Goal: Check status: Check status

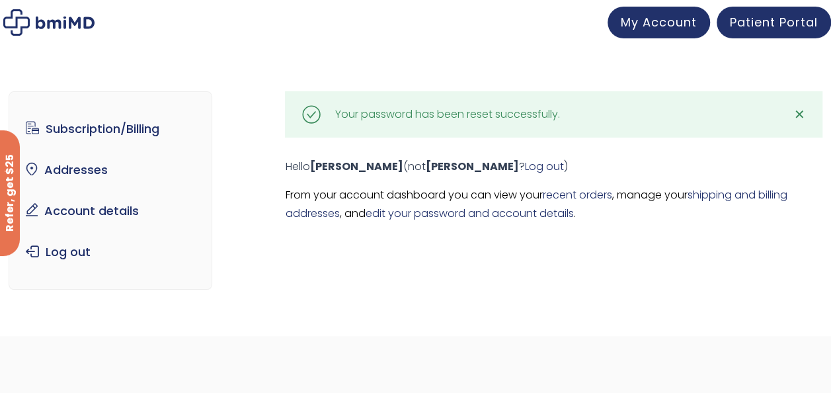
click at [387, 108] on div "Your password has been reset successfully." at bounding box center [447, 114] width 225 height 19
click at [805, 115] on span "✕" at bounding box center [799, 114] width 11 height 19
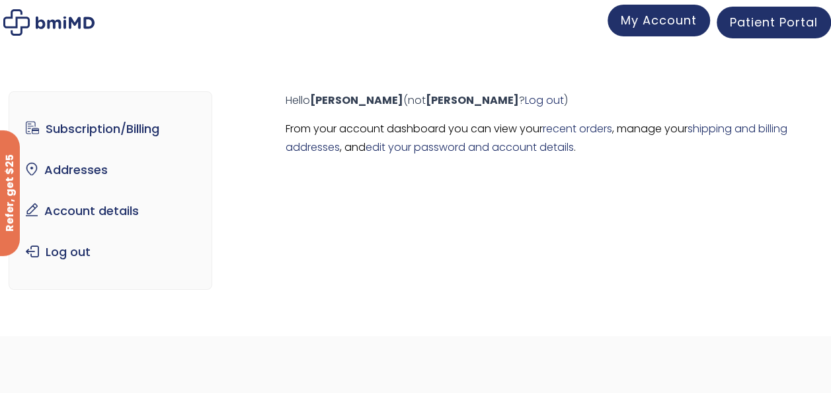
click at [633, 29] on link "My Account" at bounding box center [659, 21] width 102 height 32
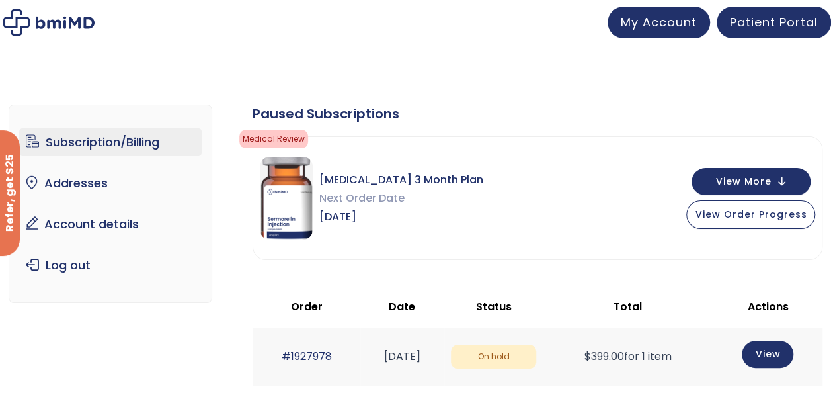
click at [96, 145] on link "Subscription/Billing" at bounding box center [110, 142] width 182 height 28
click at [71, 223] on link "Account details" at bounding box center [110, 224] width 182 height 28
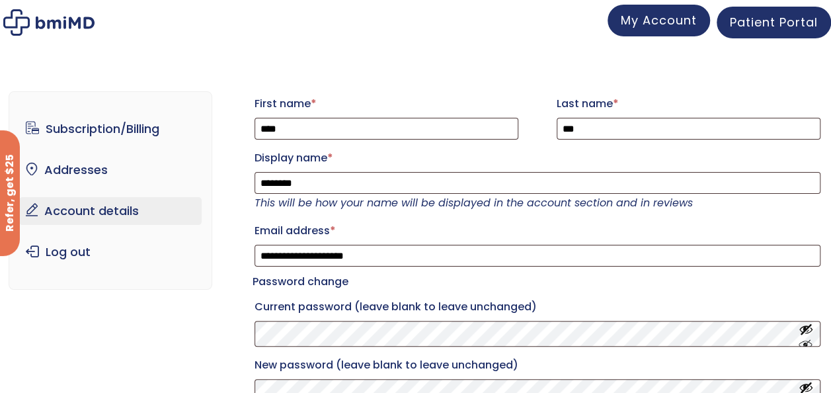
click at [688, 20] on span "My Account" at bounding box center [659, 20] width 76 height 17
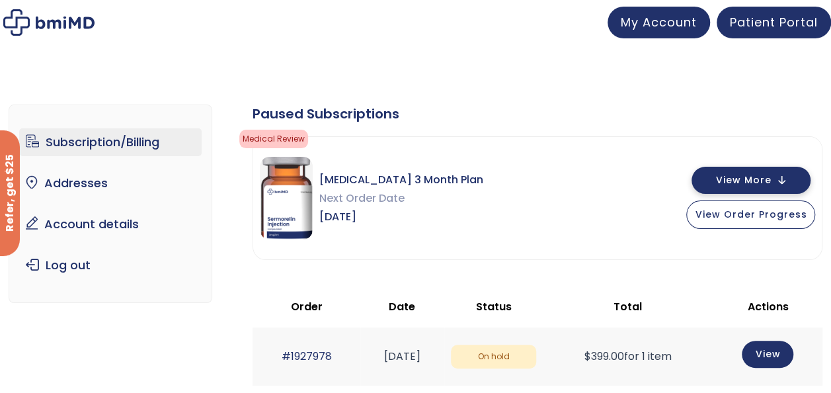
click at [729, 184] on span "View More" at bounding box center [743, 180] width 56 height 9
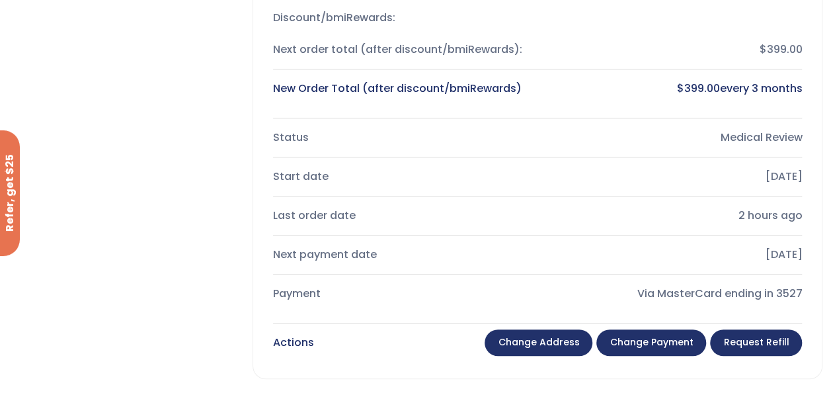
scroll to position [132, 0]
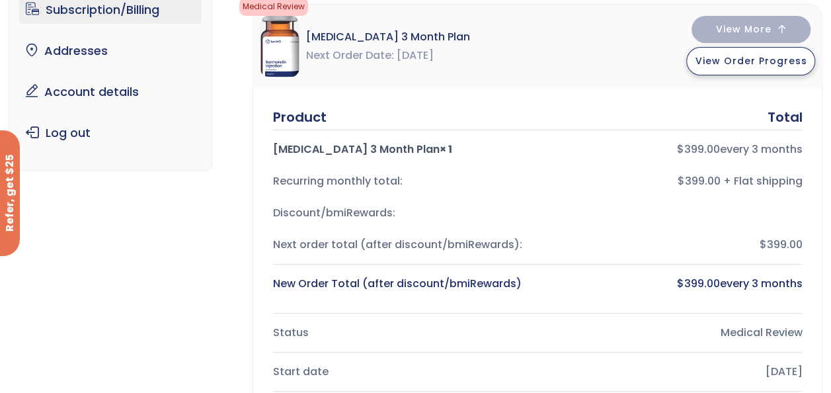
click at [750, 63] on span "View Order Progress" at bounding box center [751, 60] width 112 height 13
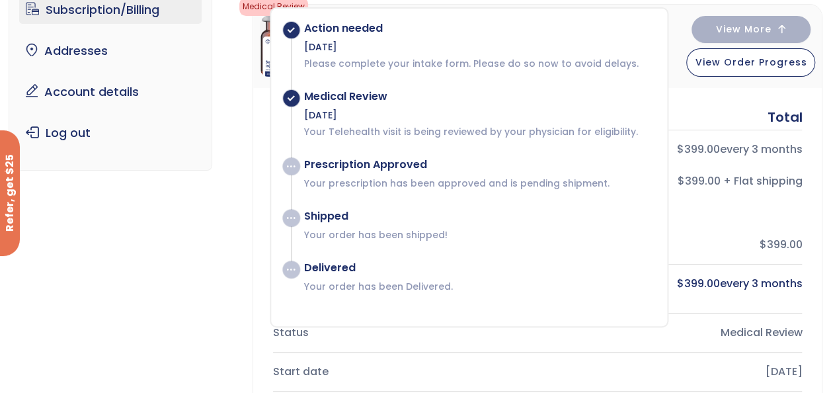
click at [323, 29] on div "Action needed" at bounding box center [479, 28] width 350 height 13
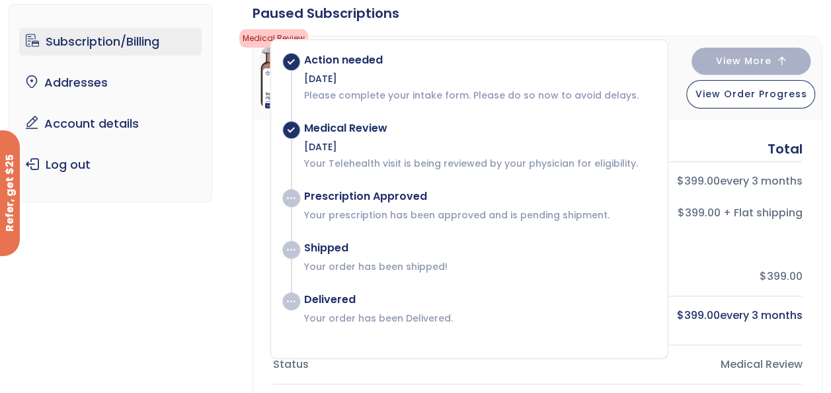
scroll to position [0, 0]
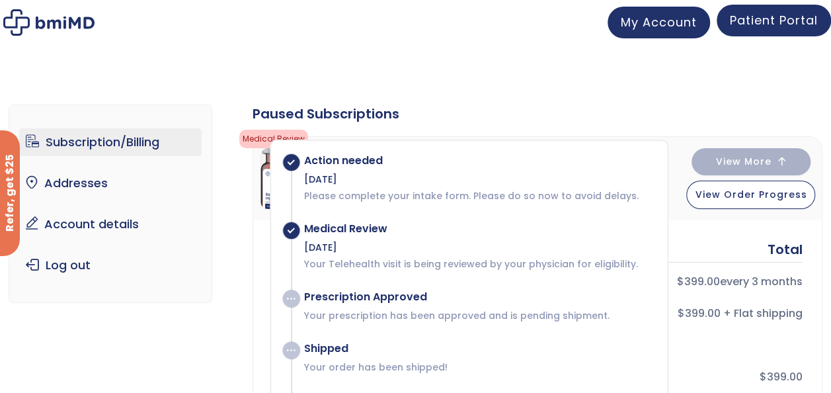
click at [748, 22] on span "Patient Portal" at bounding box center [774, 20] width 88 height 17
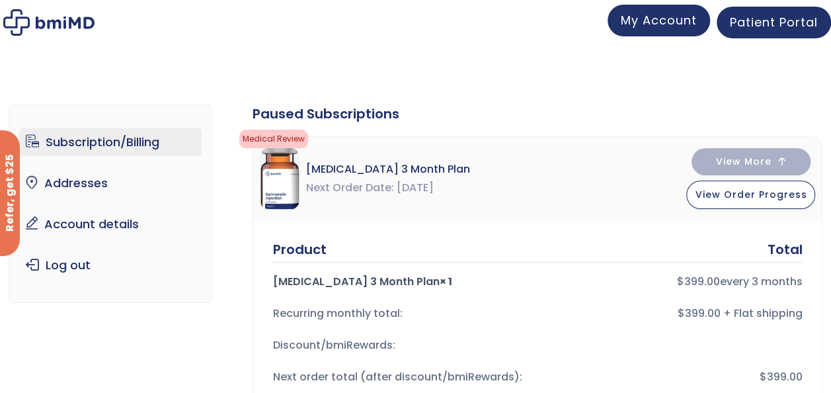
drag, startPoint x: 709, startPoint y: 30, endPoint x: 694, endPoint y: 26, distance: 15.9
click at [707, 30] on div "My Account" at bounding box center [659, 23] width 102 height 32
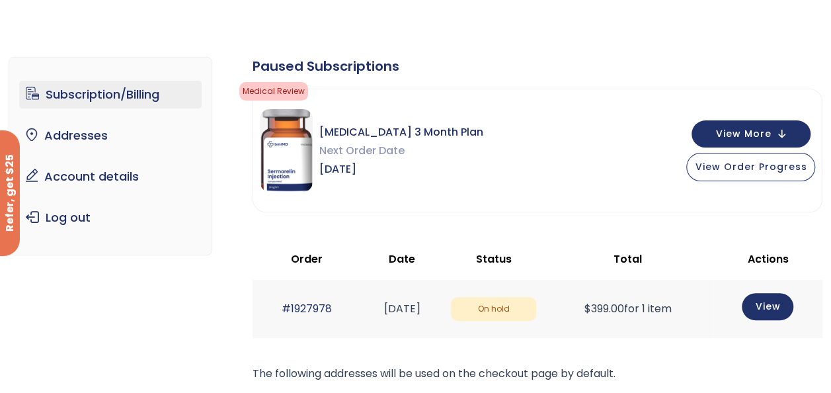
scroll to position [132, 0]
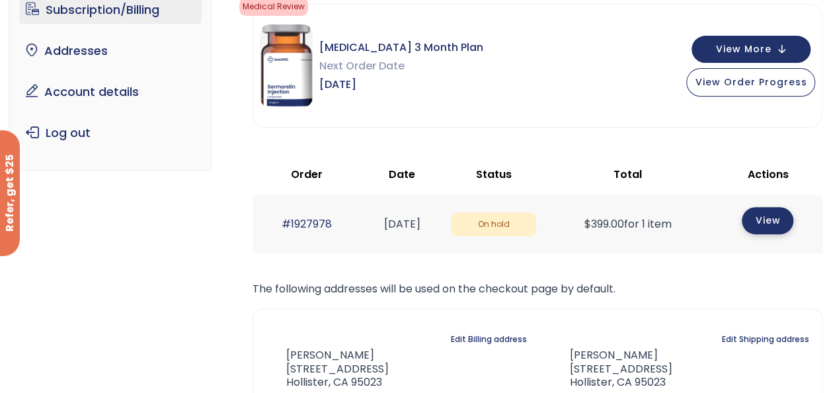
click at [762, 221] on link "View" at bounding box center [768, 220] width 52 height 27
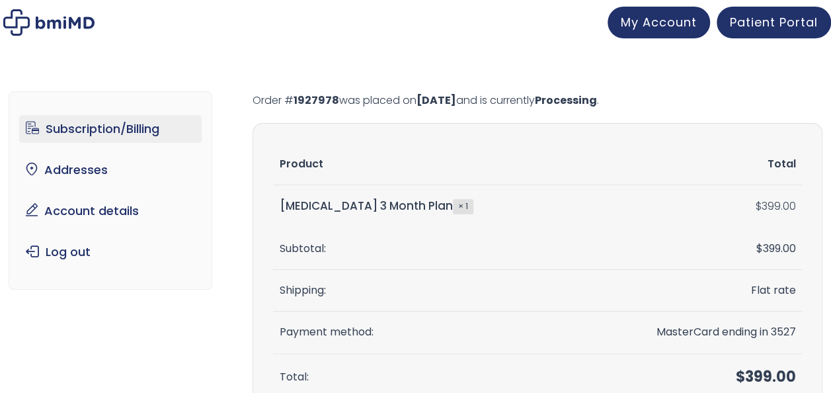
click at [102, 134] on link "Subscription/Billing" at bounding box center [110, 129] width 182 height 28
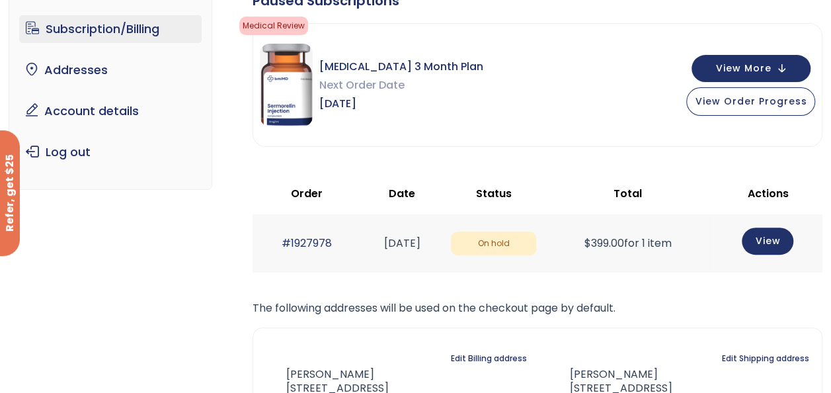
scroll to position [66, 0]
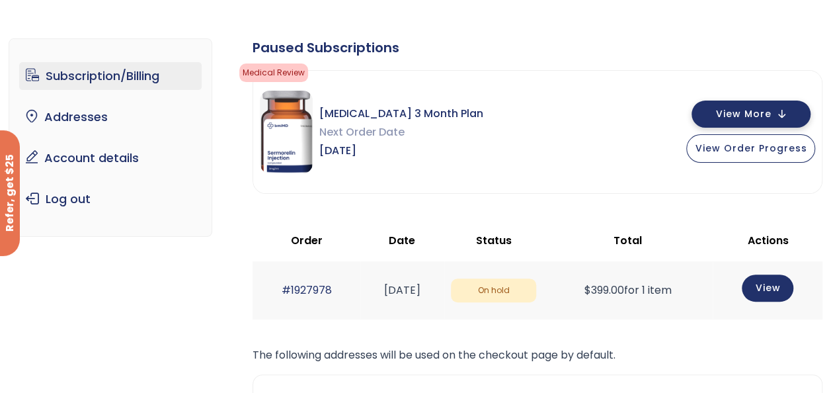
click at [741, 118] on span "View More" at bounding box center [743, 114] width 56 height 9
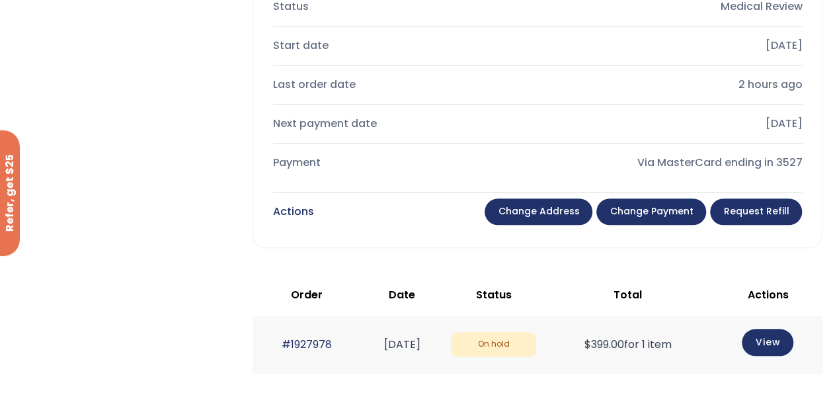
scroll to position [463, 0]
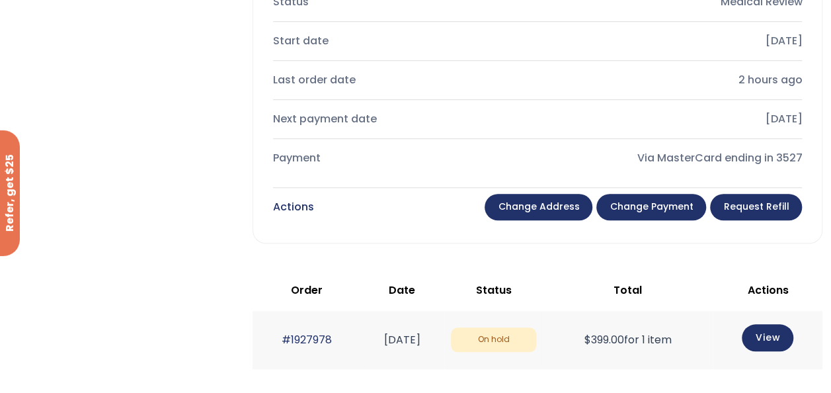
click at [653, 204] on link "Change payment" at bounding box center [651, 207] width 110 height 26
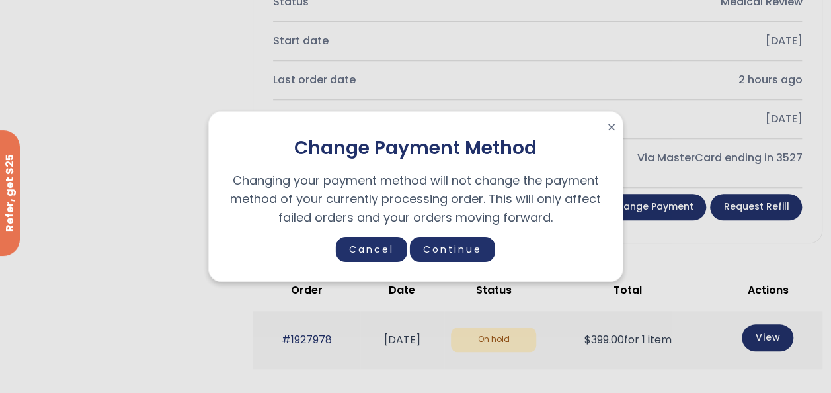
click at [615, 122] on span "×" at bounding box center [611, 127] width 9 height 19
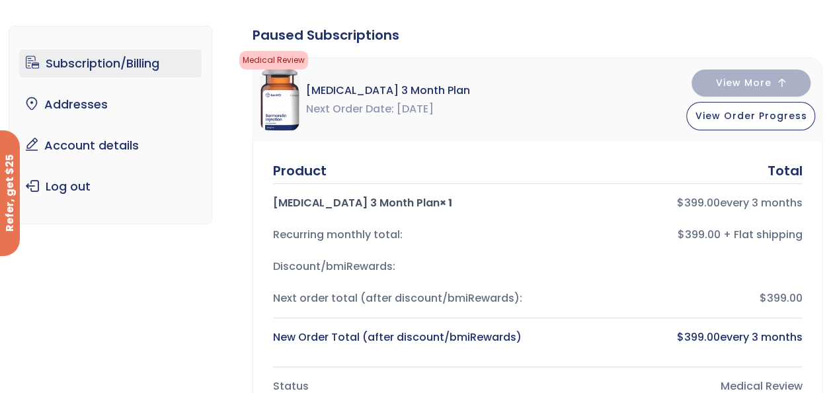
scroll to position [0, 0]
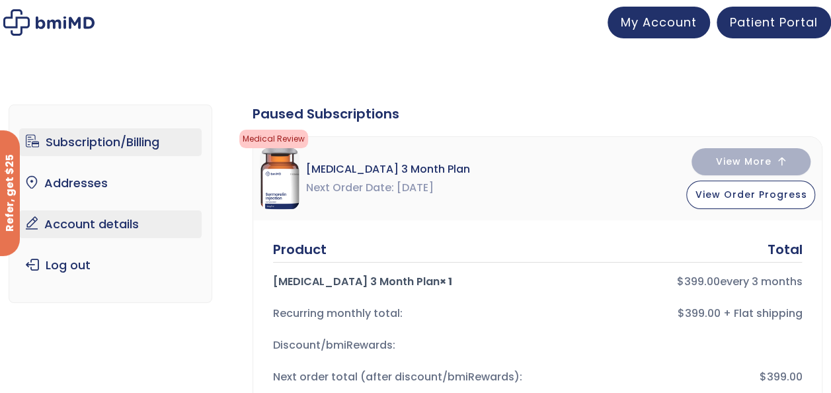
click at [102, 218] on link "Account details" at bounding box center [110, 224] width 182 height 28
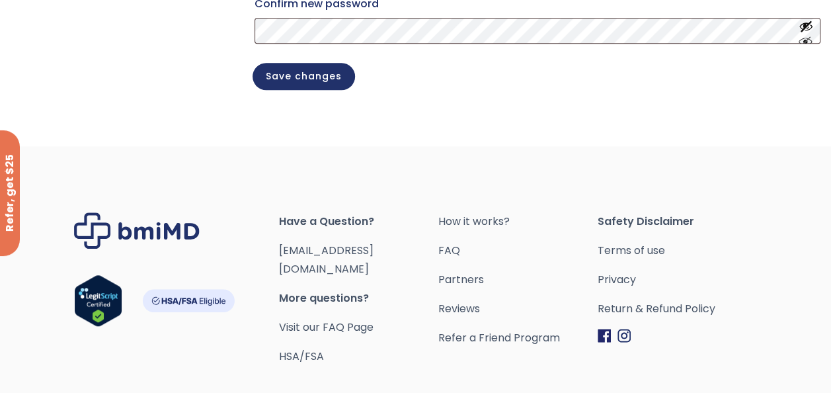
scroll to position [501, 0]
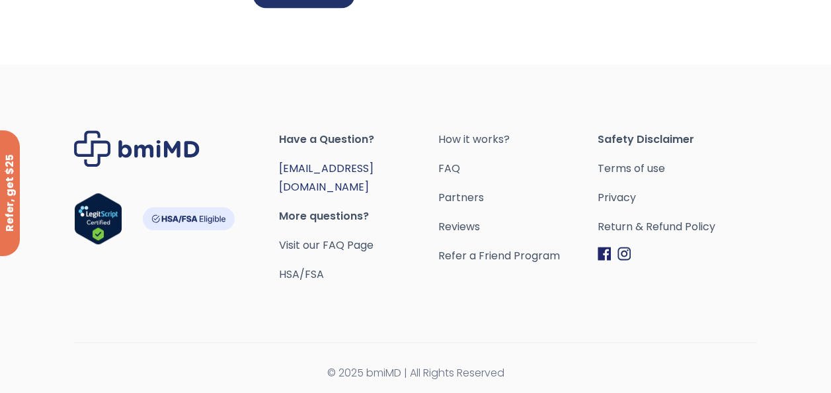
click at [319, 181] on link "[EMAIL_ADDRESS][DOMAIN_NAME]" at bounding box center [326, 178] width 95 height 34
click at [199, 308] on div "Have a Question? [EMAIL_ADDRESS][DOMAIN_NAME] More questions? Visit our FAQ Pag…" at bounding box center [415, 231] width 831 height 334
click at [327, 239] on link "Visit our FAQ Page" at bounding box center [326, 244] width 95 height 15
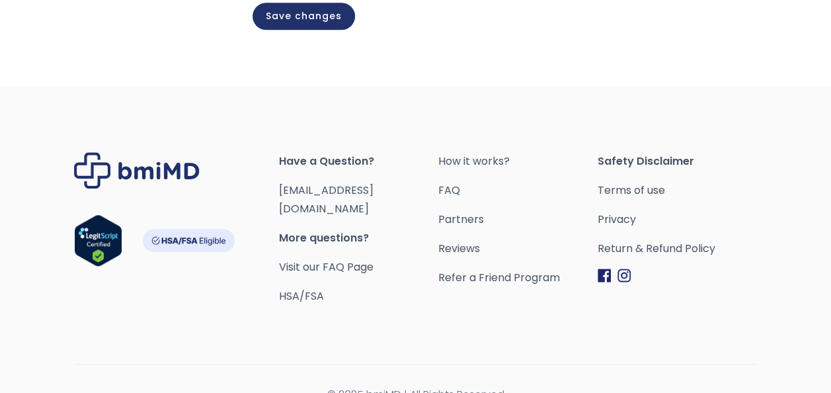
scroll to position [480, 0]
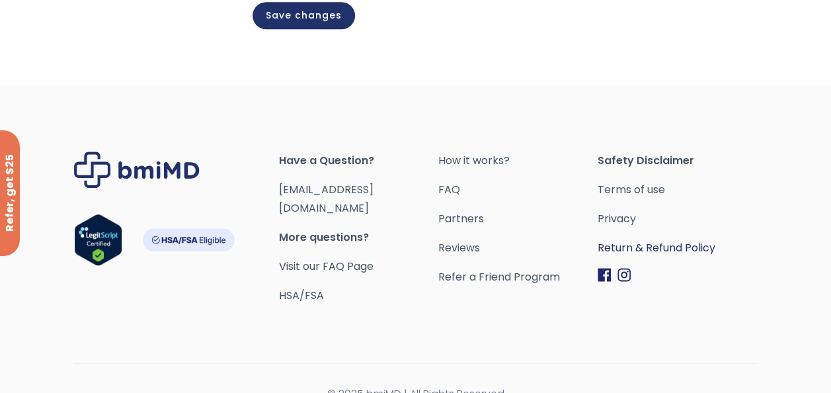
click at [621, 257] on link "Return & Refund Policy" at bounding box center [677, 248] width 159 height 19
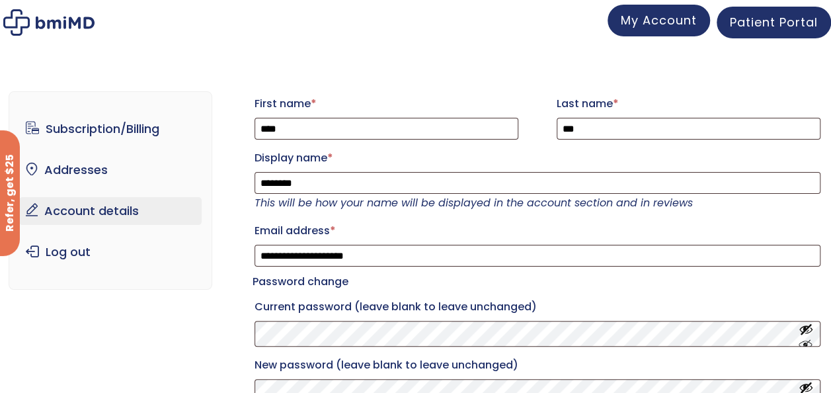
click at [655, 11] on link "My Account" at bounding box center [659, 21] width 102 height 32
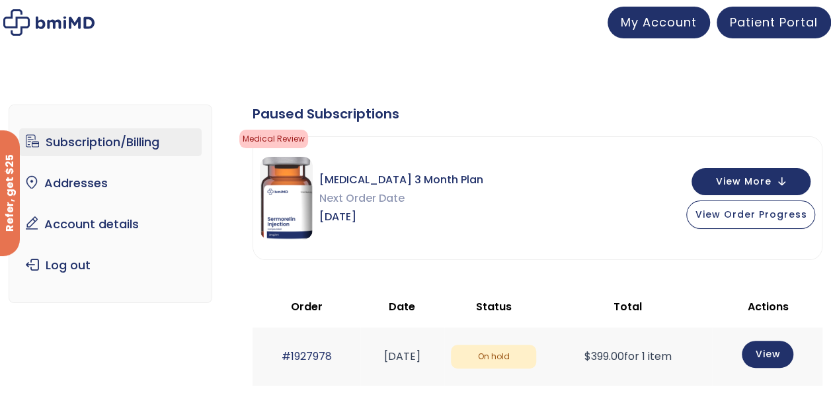
scroll to position [66, 0]
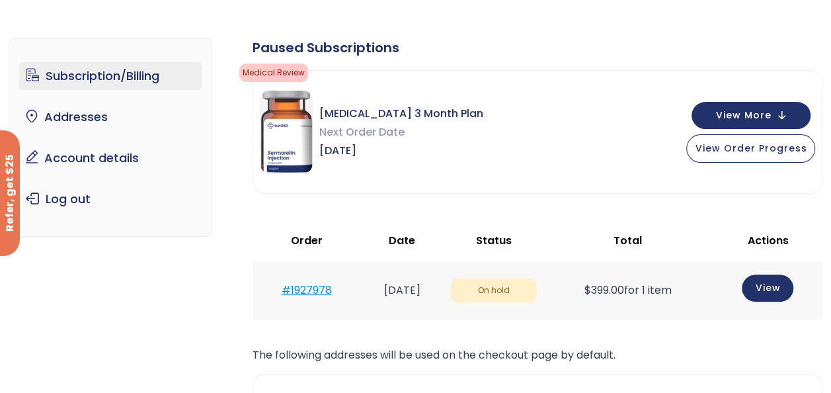
drag, startPoint x: 328, startPoint y: 290, endPoint x: 274, endPoint y: 290, distance: 53.6
click at [274, 290] on td "#1927978" at bounding box center [307, 290] width 108 height 58
copy link "#1927978"
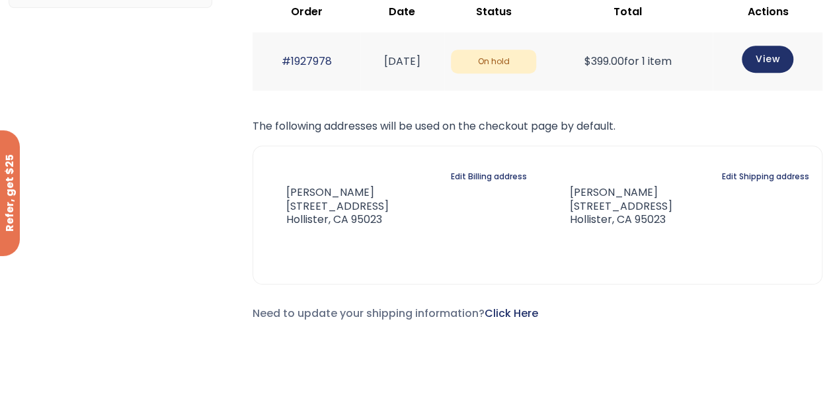
scroll to position [132, 0]
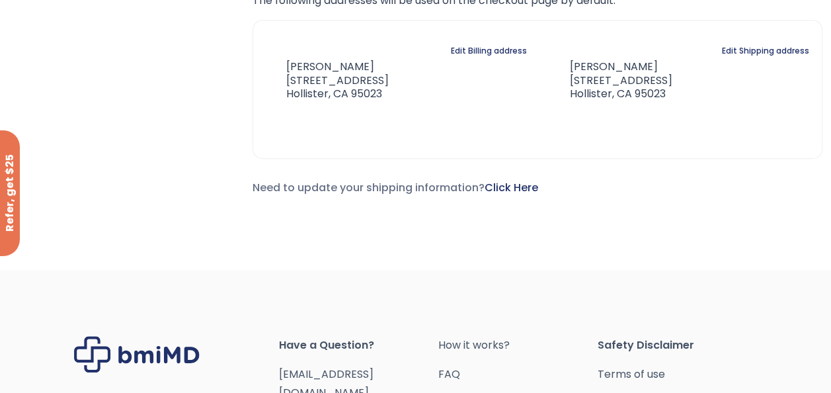
scroll to position [531, 0]
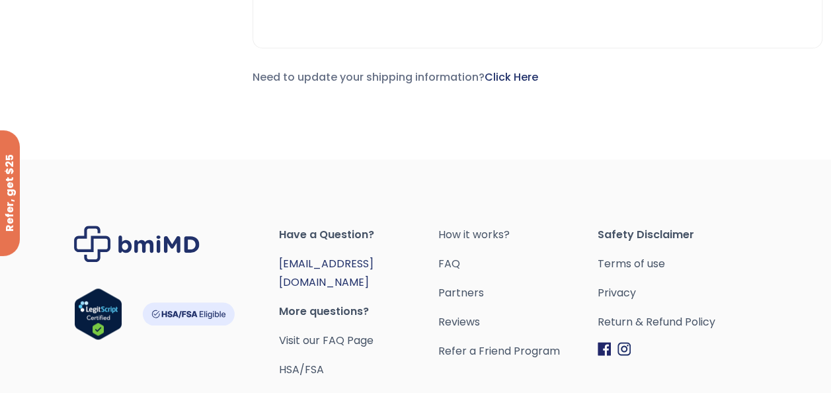
drag, startPoint x: 323, startPoint y: 262, endPoint x: 312, endPoint y: 260, distance: 10.8
click at [312, 260] on link "[EMAIL_ADDRESS][DOMAIN_NAME]" at bounding box center [326, 273] width 95 height 34
click at [223, 184] on div "Have a Question? orders@bmiMD.com More questions? Visit our FAQ Page HSA/FSA Ho…" at bounding box center [415, 326] width 831 height 334
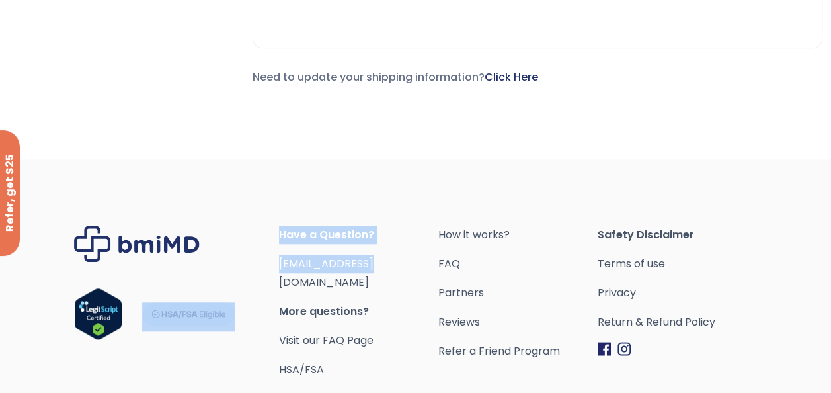
drag, startPoint x: 275, startPoint y: 255, endPoint x: 383, endPoint y: 270, distance: 108.7
click at [382, 267] on div "Have a Question? orders@bmiMD.com More questions? Visit our FAQ Page HSA/FSA Ho…" at bounding box center [415, 301] width 683 height 153
click at [402, 268] on span "[EMAIL_ADDRESS][DOMAIN_NAME]" at bounding box center [358, 273] width 159 height 37
click at [407, 268] on span "[EMAIL_ADDRESS][DOMAIN_NAME]" at bounding box center [358, 273] width 159 height 37
click at [403, 197] on div "Have a Question? orders@bmiMD.com More questions? Visit our FAQ Page HSA/FSA Ho…" at bounding box center [415, 326] width 831 height 334
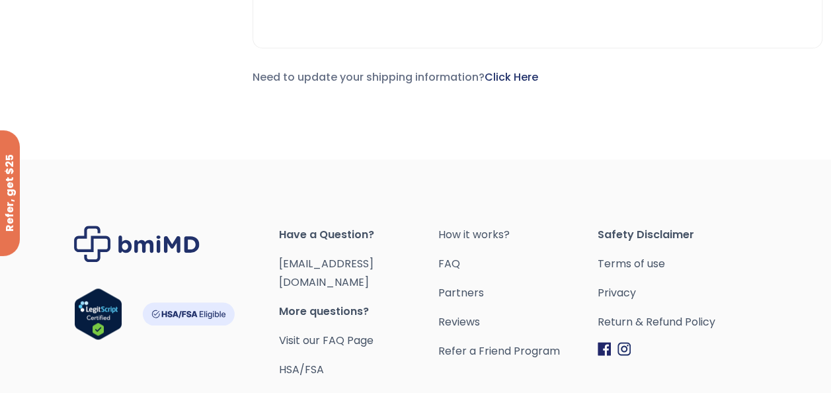
click at [403, 197] on div "Have a Question? orders@bmiMD.com More questions? Visit our FAQ Page HSA/FSA Ho…" at bounding box center [415, 326] width 831 height 334
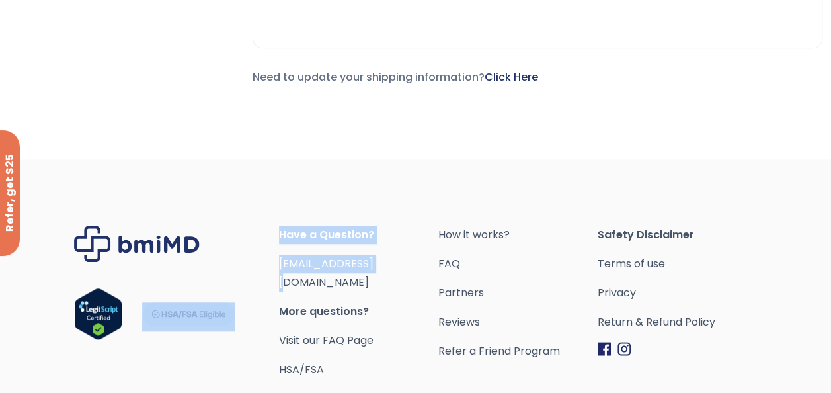
drag, startPoint x: 397, startPoint y: 264, endPoint x: 267, endPoint y: 272, distance: 129.8
click at [267, 272] on div "Have a Question? orders@bmiMD.com More questions? Visit our FAQ Page HSA/FSA Ho…" at bounding box center [415, 301] width 683 height 153
click at [280, 270] on span "[EMAIL_ADDRESS][DOMAIN_NAME]" at bounding box center [358, 273] width 159 height 37
drag, startPoint x: 266, startPoint y: 262, endPoint x: 389, endPoint y: 268, distance: 123.1
click at [389, 268] on div "Have a Question? orders@bmiMD.com More questions? Visit our FAQ Page HSA/FSA Ho…" at bounding box center [415, 301] width 683 height 153
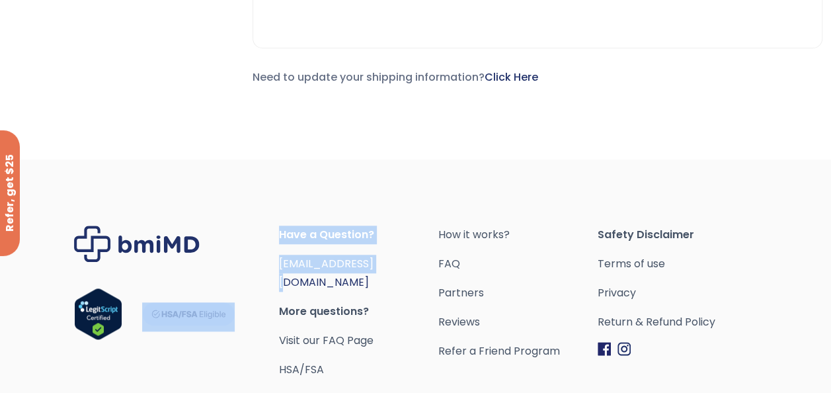
copy div "Have a Question? orders@bmiMD.com"
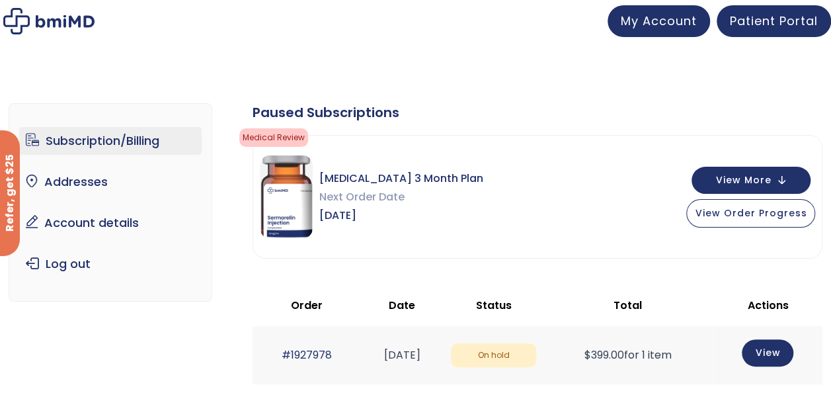
scroll to position [0, 0]
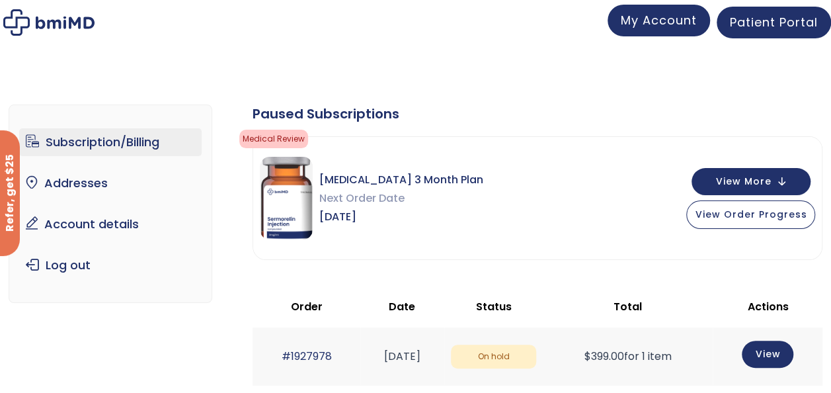
click at [663, 26] on span "My Account" at bounding box center [659, 20] width 76 height 17
click at [643, 20] on span "My Account" at bounding box center [659, 20] width 76 height 17
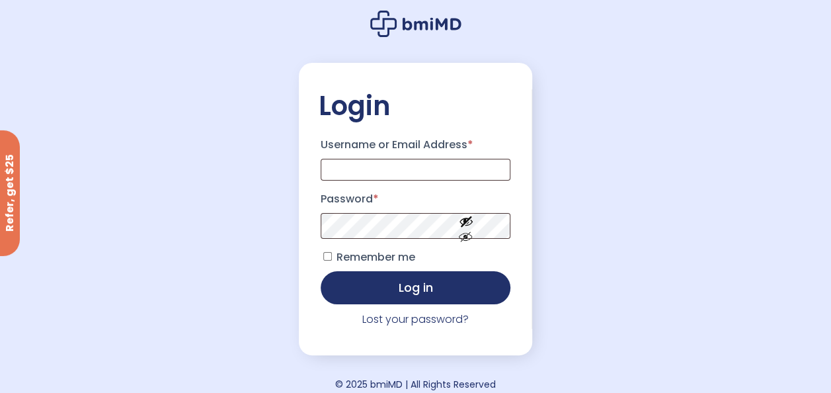
click at [227, 30] on div "Login Username or Email Address * Password * Remember me Log in Lost your passw…" at bounding box center [415, 202] width 831 height 404
